Goal: Task Accomplishment & Management: Use online tool/utility

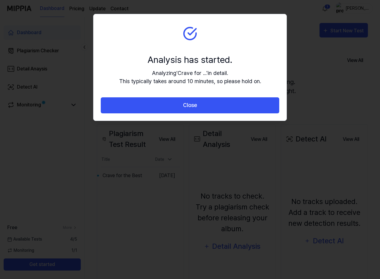
click at [209, 67] on div "Analysis has started. Analyzing ' Crave for ... ' in detail. This typically tak…" at bounding box center [190, 69] width 142 height 32
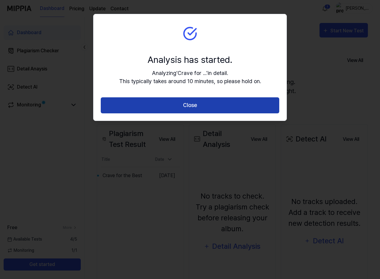
click at [185, 107] on button "Close" at bounding box center [190, 105] width 178 height 16
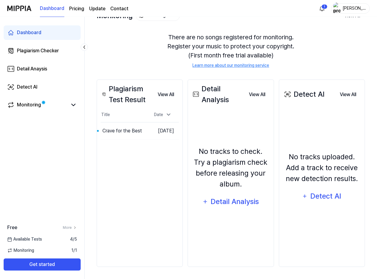
scroll to position [44, 0]
click at [157, 140] on td "[DATE]" at bounding box center [163, 130] width 32 height 17
click at [134, 136] on button "Go to Results" at bounding box center [131, 131] width 32 height 10
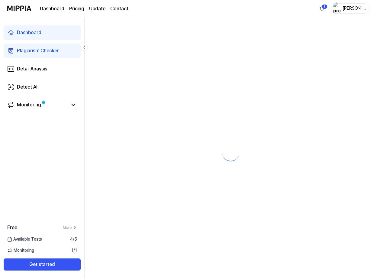
scroll to position [0, 0]
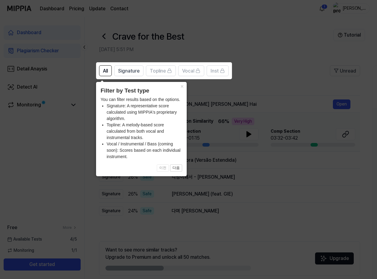
click at [263, 88] on icon at bounding box center [190, 139] width 380 height 279
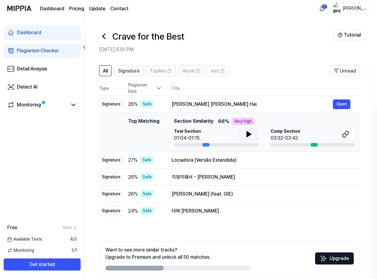
click at [249, 134] on icon at bounding box center [249, 134] width 4 height 5
click at [249, 135] on icon at bounding box center [249, 134] width 7 height 7
click at [248, 137] on icon at bounding box center [249, 134] width 7 height 7
click at [226, 146] on div at bounding box center [216, 145] width 85 height 4
drag, startPoint x: 226, startPoint y: 145, endPoint x: 240, endPoint y: 144, distance: 14.3
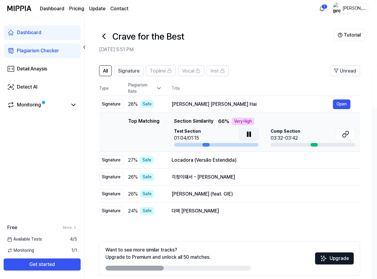
click at [240, 144] on div at bounding box center [216, 145] width 85 height 4
drag, startPoint x: 207, startPoint y: 145, endPoint x: 222, endPoint y: 145, distance: 15.1
click at [222, 145] on div at bounding box center [216, 145] width 85 height 4
click at [291, 136] on div "03:32-03:42" at bounding box center [286, 138] width 30 height 7
click at [341, 105] on button "Open" at bounding box center [342, 104] width 18 height 10
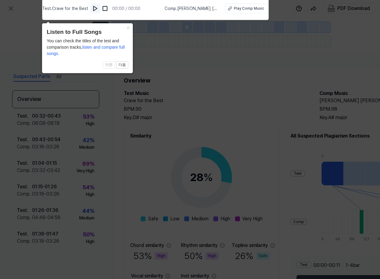
click at [96, 8] on img at bounding box center [95, 8] width 6 height 6
click at [106, 10] on img at bounding box center [105, 8] width 6 height 6
click at [239, 9] on div "Play Comp Music" at bounding box center [249, 8] width 30 height 5
click at [171, 77] on icon at bounding box center [190, 138] width 380 height 282
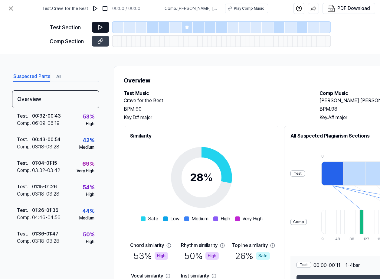
click at [96, 26] on button at bounding box center [100, 27] width 17 height 11
click at [99, 26] on icon at bounding box center [100, 27] width 6 height 6
click at [100, 28] on icon at bounding box center [100, 27] width 6 height 6
click at [98, 9] on img at bounding box center [95, 8] width 6 height 6
click at [127, 28] on div at bounding box center [129, 27] width 11 height 11
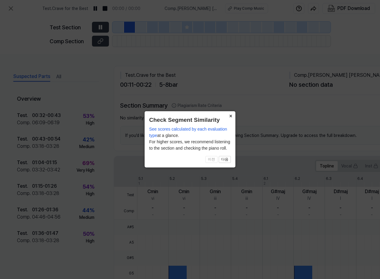
click at [229, 115] on button "×" at bounding box center [231, 115] width 10 height 8
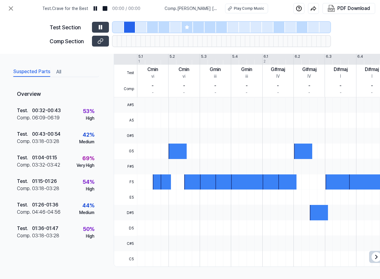
scroll to position [124, 0]
click at [159, 179] on div at bounding box center [158, 181] width 11 height 15
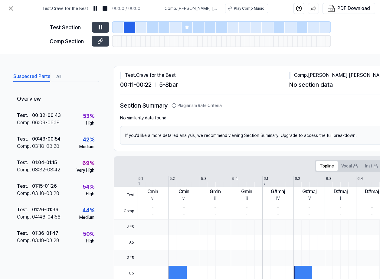
scroll to position [0, 0]
click at [161, 40] on div at bounding box center [162, 41] width 5 height 11
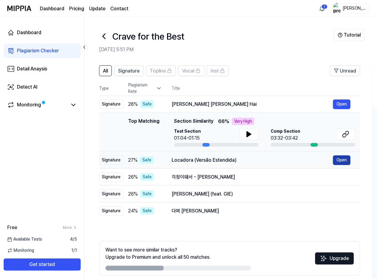
click at [339, 162] on button "Open" at bounding box center [342, 160] width 18 height 10
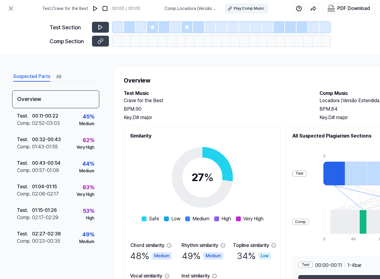
click at [241, 9] on div "Play Comp Music" at bounding box center [249, 8] width 30 height 5
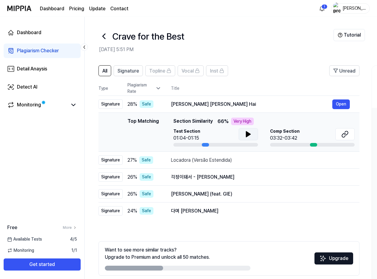
click at [249, 135] on icon at bounding box center [248, 134] width 4 height 5
click at [73, 104] on icon at bounding box center [73, 104] width 7 height 7
click at [73, 106] on icon at bounding box center [73, 104] width 7 height 7
click at [346, 136] on icon at bounding box center [345, 134] width 7 height 7
